Goal: Transaction & Acquisition: Obtain resource

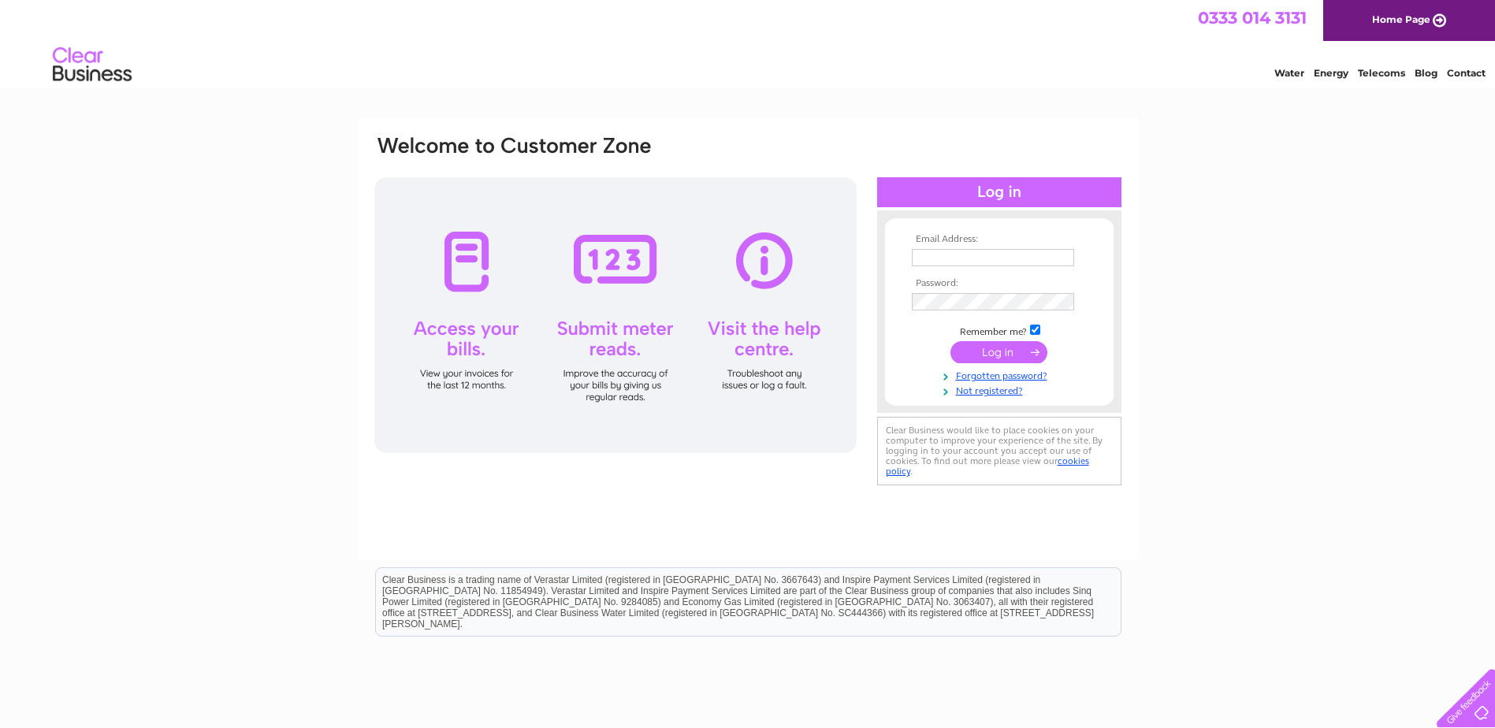
type input "enquiries@bargaincentre.co.uk"
click at [978, 343] on input "submit" at bounding box center [998, 352] width 97 height 22
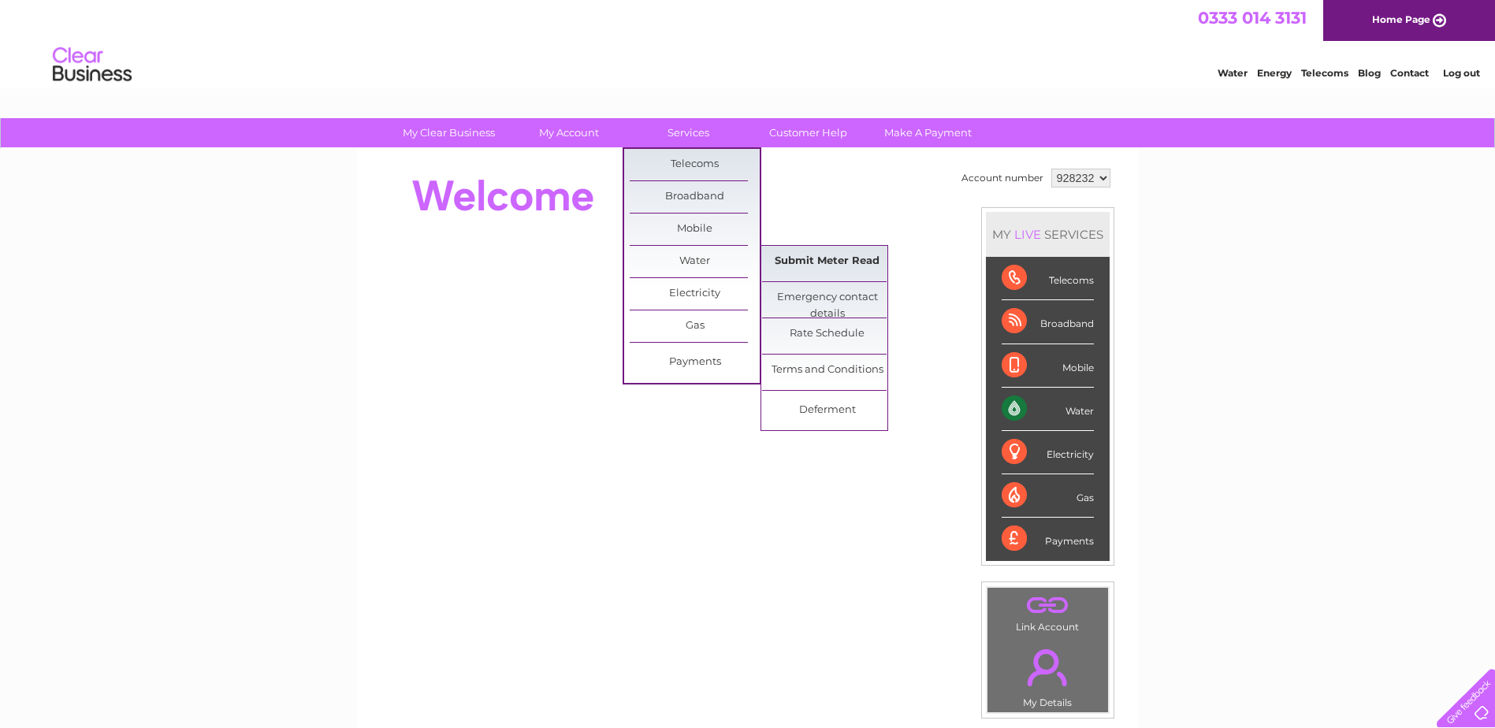
click at [790, 255] on link "Submit Meter Read" at bounding box center [827, 262] width 130 height 32
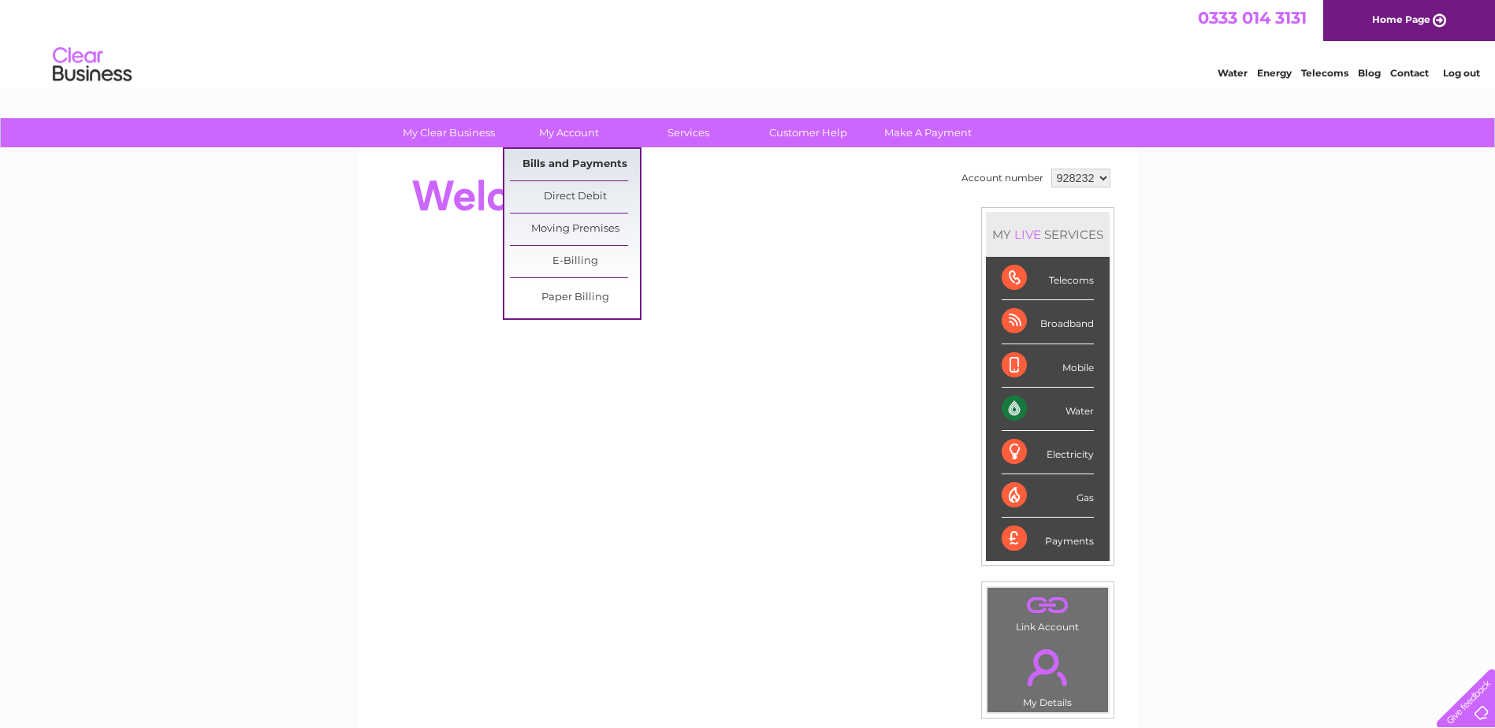
click at [567, 158] on link "Bills and Payments" at bounding box center [575, 165] width 130 height 32
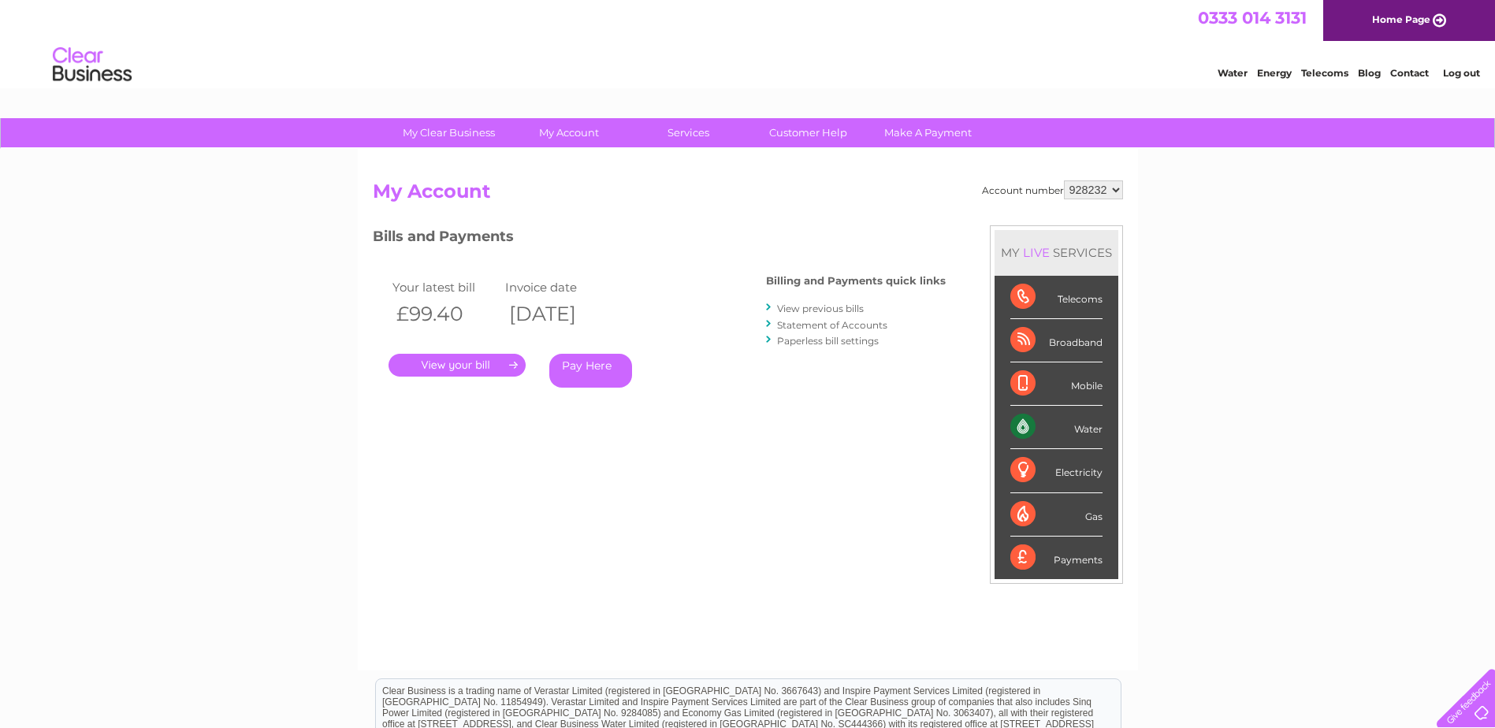
click at [450, 369] on link "." at bounding box center [456, 365] width 137 height 23
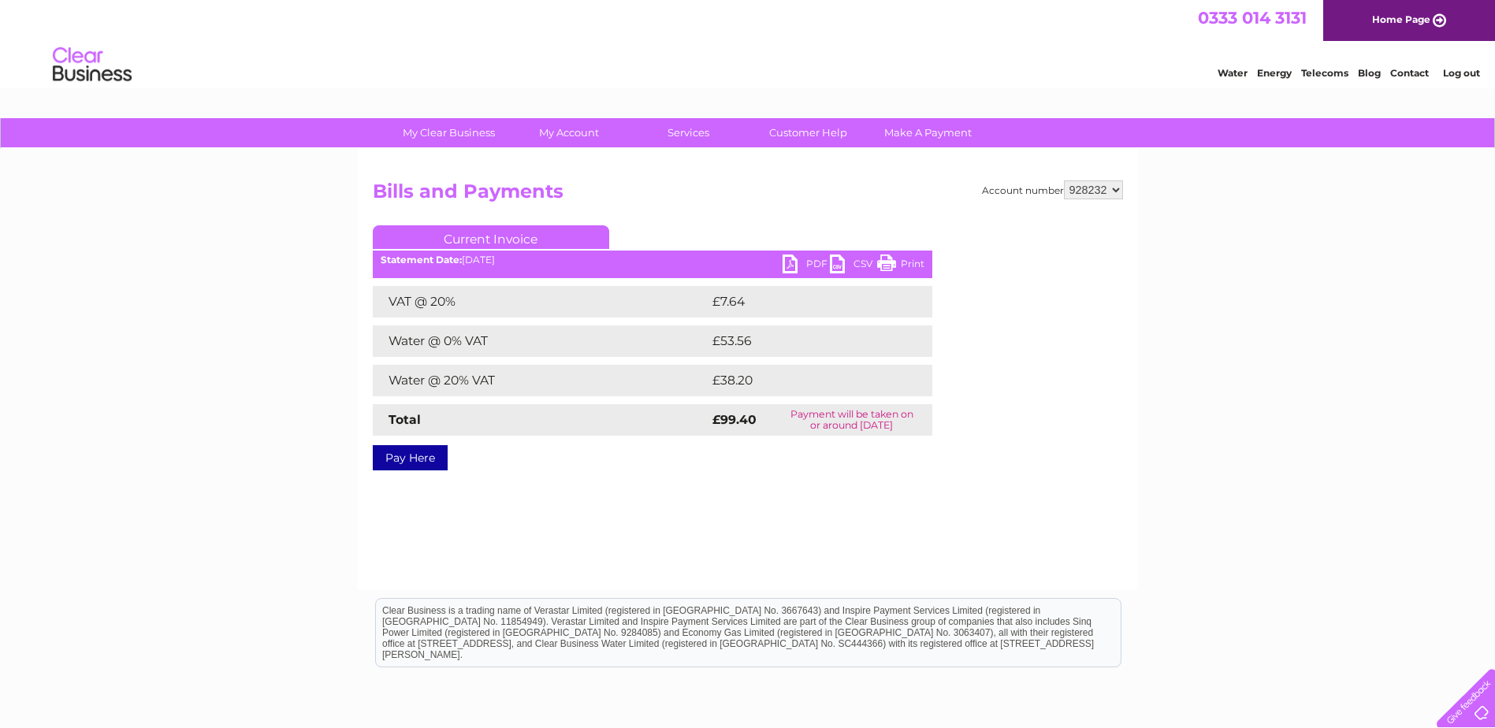
click at [800, 261] on link "PDF" at bounding box center [806, 266] width 47 height 23
click at [792, 261] on link "PDF" at bounding box center [806, 266] width 47 height 23
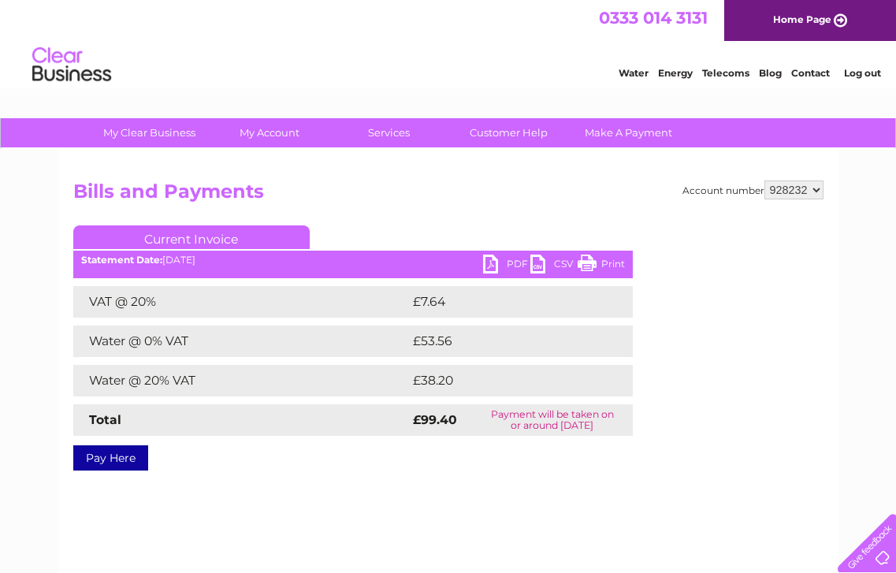
click at [493, 258] on link "PDF" at bounding box center [506, 266] width 47 height 23
click at [490, 262] on link "PDF" at bounding box center [506, 266] width 47 height 23
click at [496, 258] on link "PDF" at bounding box center [506, 266] width 47 height 23
click at [496, 262] on link "PDF" at bounding box center [506, 266] width 47 height 23
